Goal: Navigation & Orientation: Find specific page/section

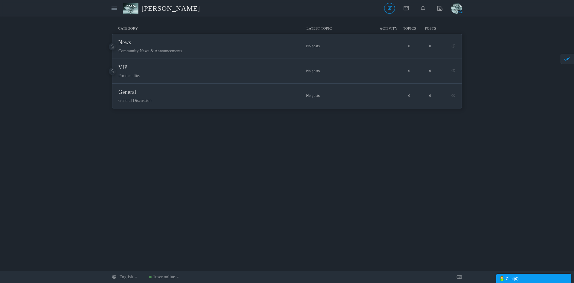
click at [165, 10] on span "[PERSON_NAME]" at bounding box center [173, 8] width 63 height 14
click at [113, 9] on icon at bounding box center [115, 8] width 6 height 5
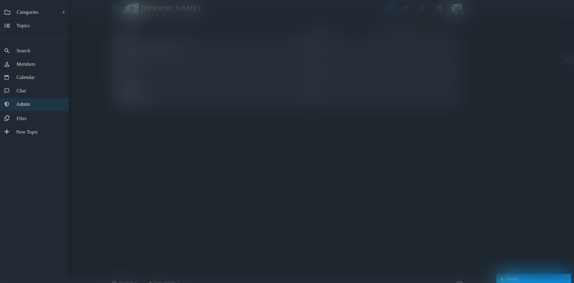
click at [25, 107] on span "Admin" at bounding box center [23, 104] width 14 height 5
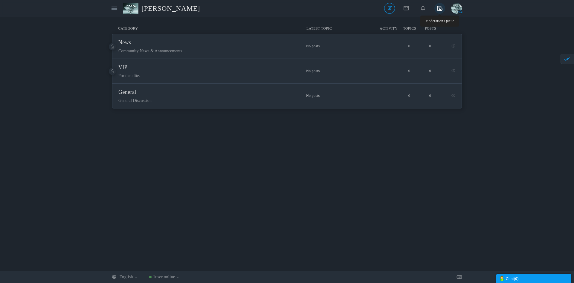
click at [441, 6] on icon at bounding box center [440, 8] width 11 height 10
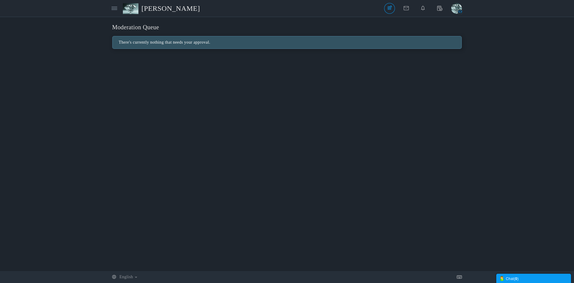
click at [167, 11] on span "[PERSON_NAME]" at bounding box center [173, 8] width 63 height 14
